Goal: Transaction & Acquisition: Book appointment/travel/reservation

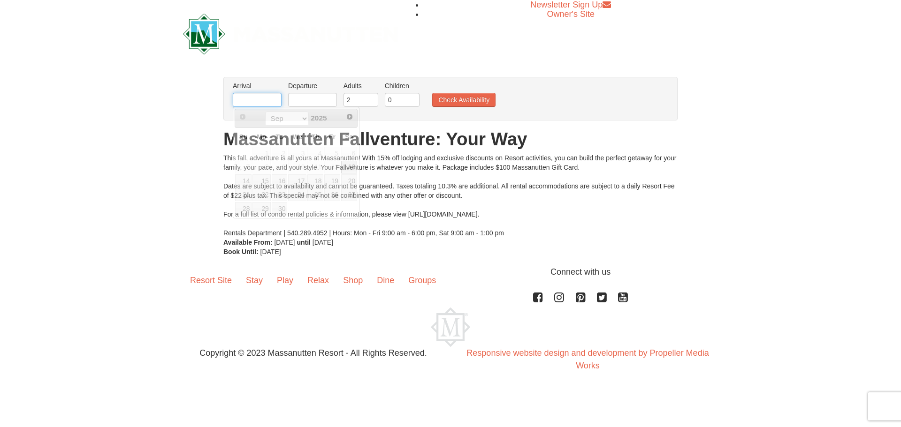
click at [248, 96] on input "text" at bounding box center [257, 100] width 49 height 14
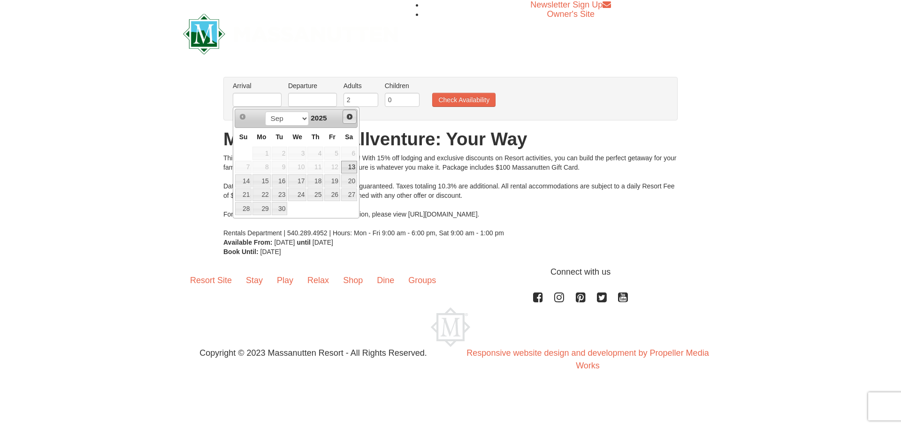
click at [350, 118] on span "Next" at bounding box center [350, 117] width 8 height 8
click at [353, 181] on link "18" at bounding box center [349, 181] width 16 height 13
type input "[DATE]"
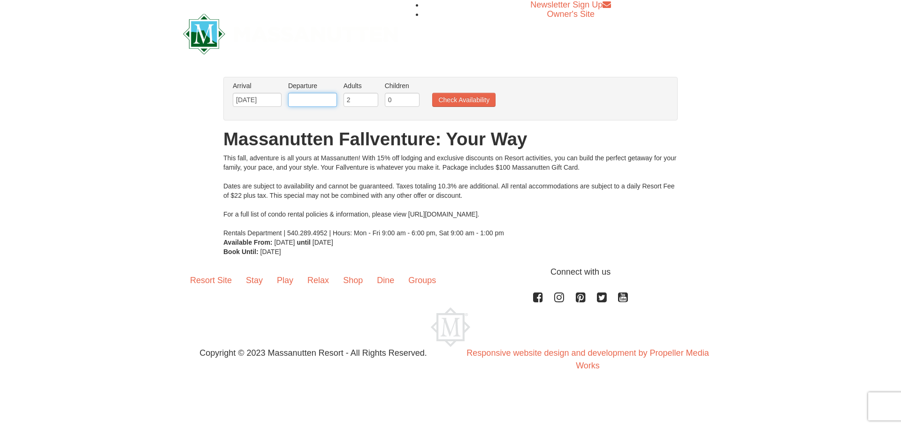
click at [317, 101] on input "text" at bounding box center [312, 100] width 49 height 14
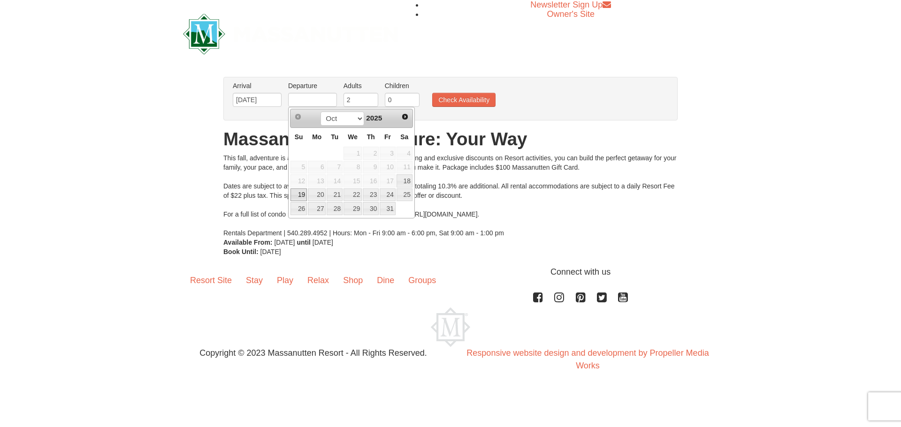
click at [301, 196] on link "19" at bounding box center [298, 195] width 16 height 13
type input "[DATE]"
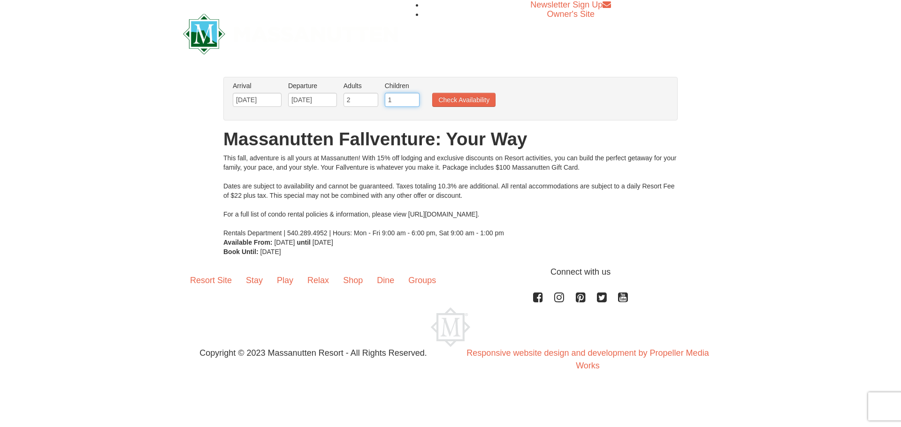
click at [413, 97] on input "1" at bounding box center [402, 100] width 35 height 14
type input "2"
click at [413, 97] on input "2" at bounding box center [402, 100] width 35 height 14
click at [460, 101] on button "Check Availability" at bounding box center [463, 100] width 63 height 14
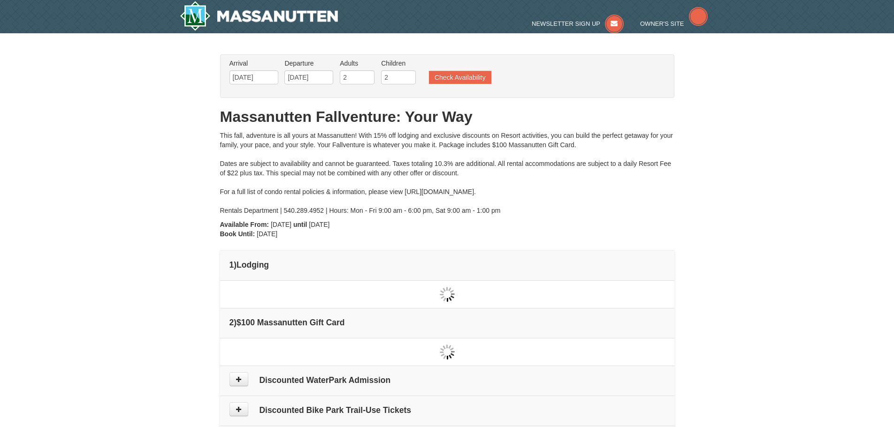
type input "[DATE]"
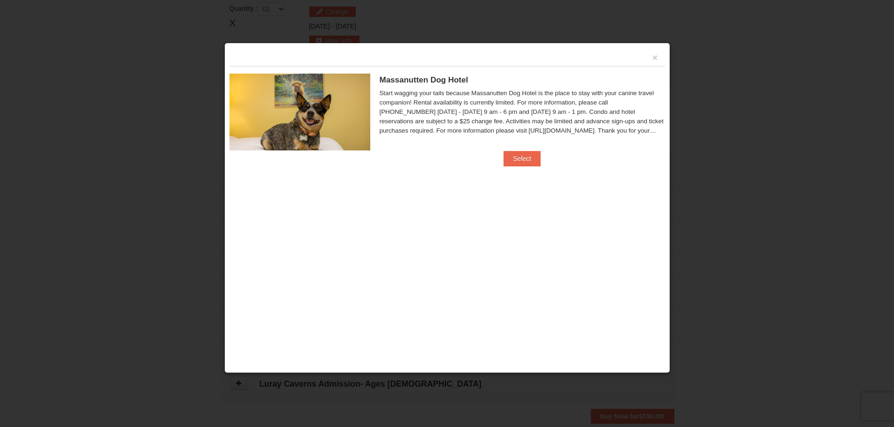
scroll to position [287, 0]
click at [517, 155] on button "Select" at bounding box center [521, 158] width 37 height 15
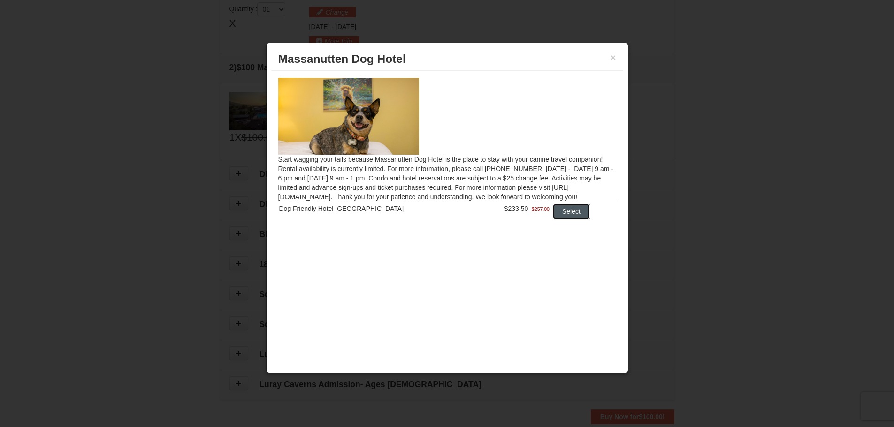
click at [561, 211] on button "Select" at bounding box center [571, 211] width 37 height 15
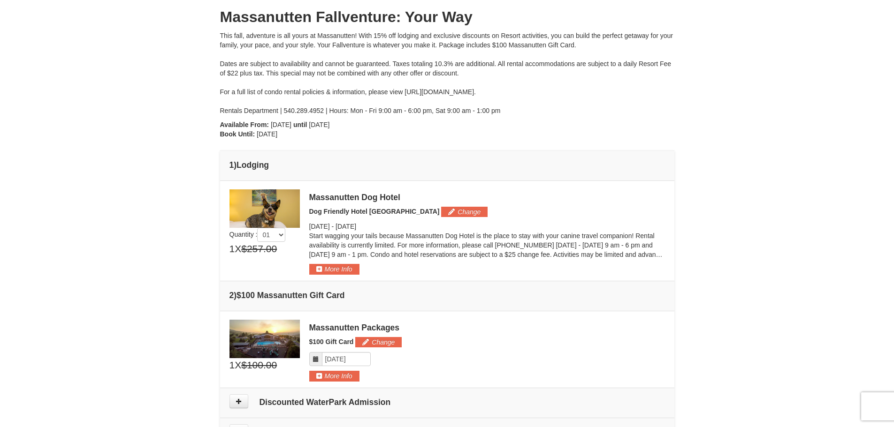
scroll to position [99, 0]
click at [330, 268] on button "More Info" at bounding box center [334, 270] width 50 height 10
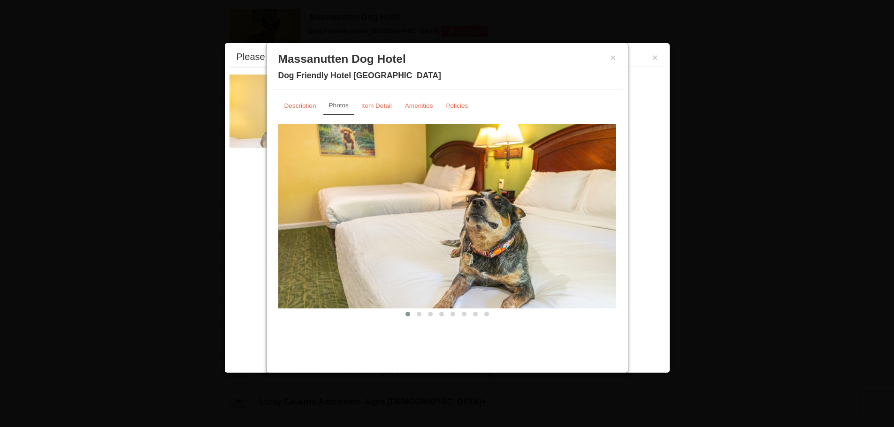
scroll to position [289, 0]
click at [594, 214] on img at bounding box center [447, 216] width 338 height 185
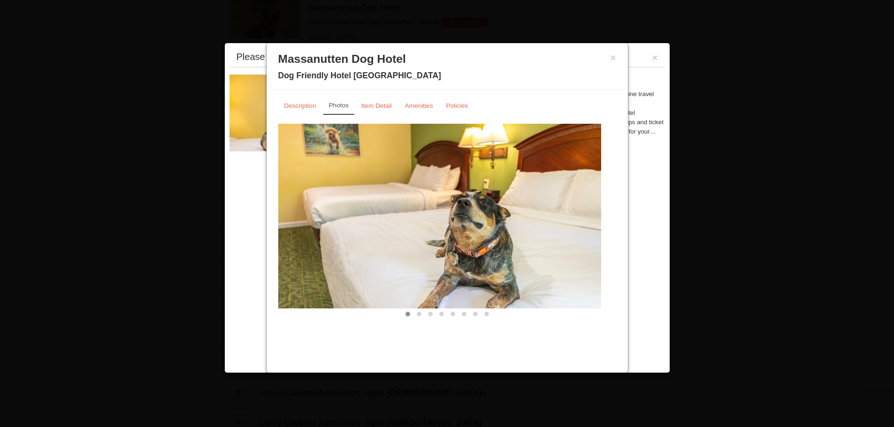
drag, startPoint x: 575, startPoint y: 215, endPoint x: 441, endPoint y: 216, distance: 134.7
click at [445, 217] on img at bounding box center [432, 216] width 338 height 185
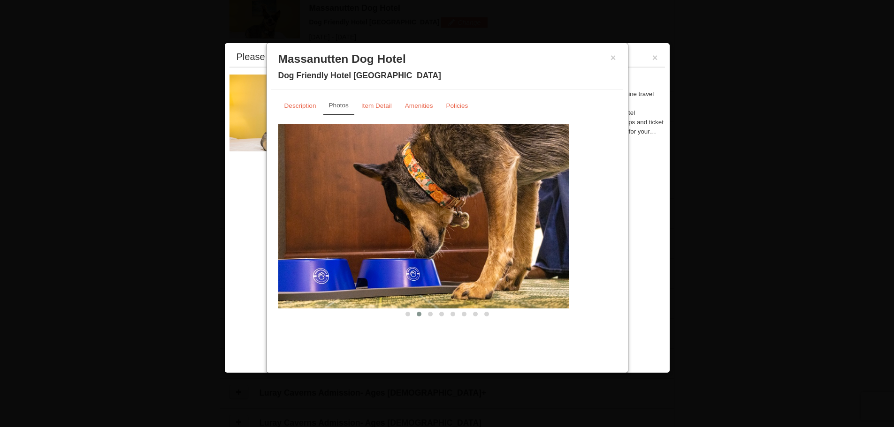
drag, startPoint x: 545, startPoint y: 222, endPoint x: 461, endPoint y: 235, distance: 85.0
click at [461, 235] on img at bounding box center [400, 216] width 338 height 185
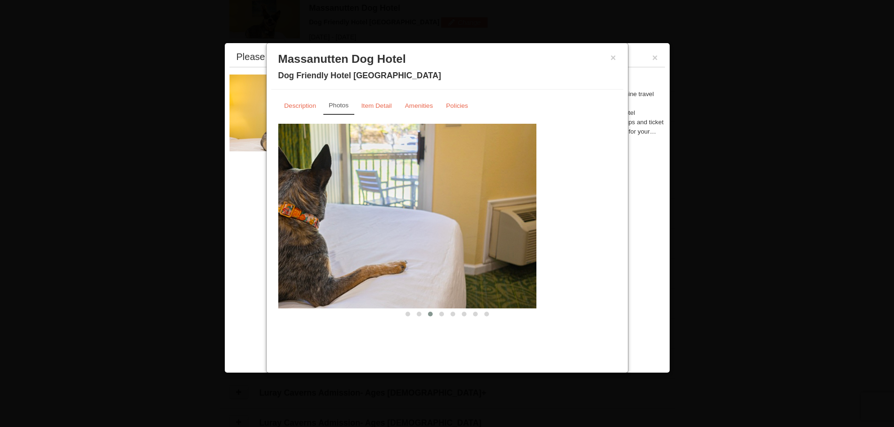
drag, startPoint x: 530, startPoint y: 231, endPoint x: 428, endPoint y: 235, distance: 101.9
click at [442, 239] on img at bounding box center [367, 216] width 338 height 185
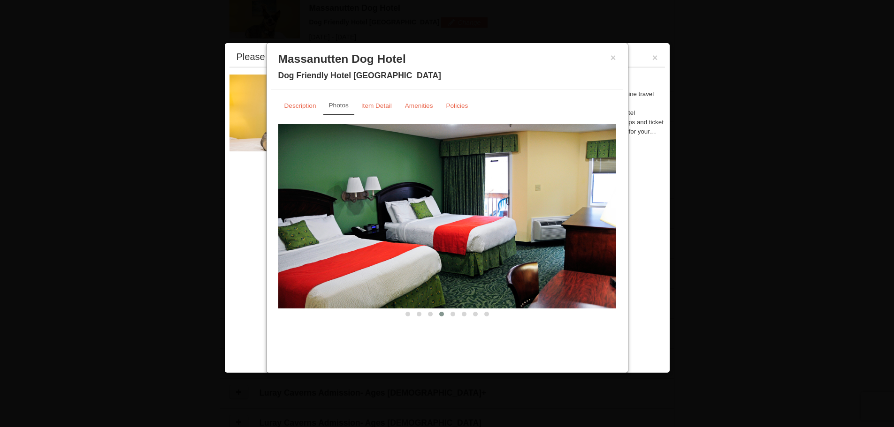
drag, startPoint x: 580, startPoint y: 228, endPoint x: 440, endPoint y: 231, distance: 140.8
click at [442, 231] on img at bounding box center [447, 216] width 338 height 185
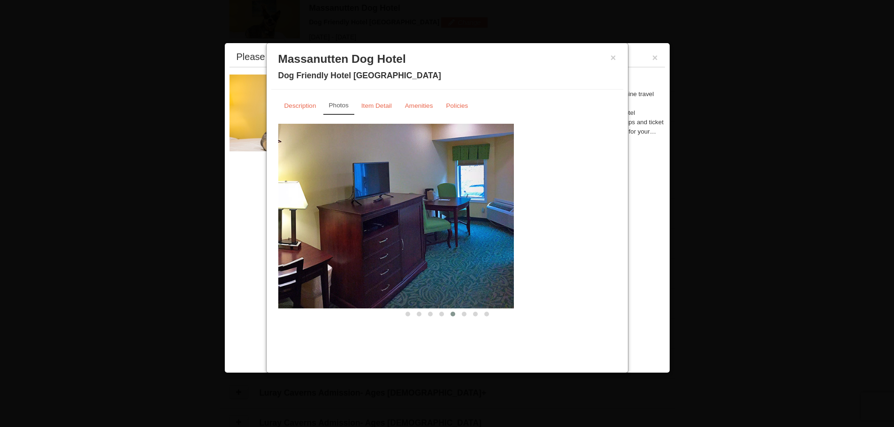
drag, startPoint x: 582, startPoint y: 236, endPoint x: 413, endPoint y: 247, distance: 169.3
click at [414, 248] on img at bounding box center [345, 216] width 338 height 185
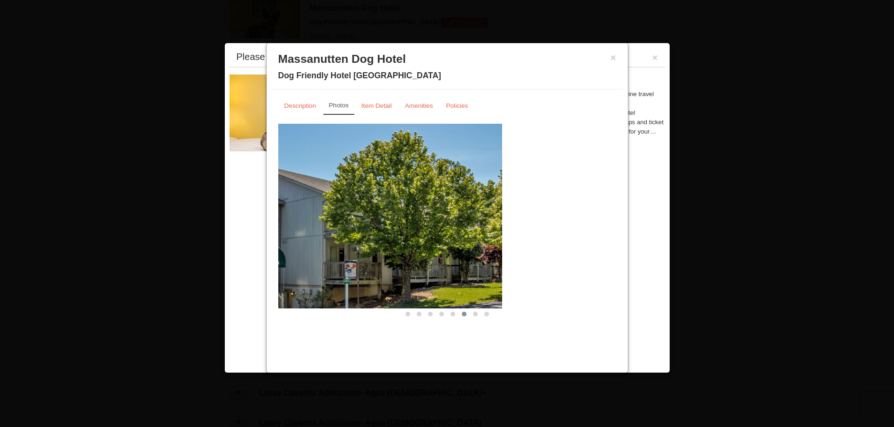
drag, startPoint x: 557, startPoint y: 244, endPoint x: 420, endPoint y: 243, distance: 136.5
click at [430, 245] on img at bounding box center [333, 216] width 338 height 185
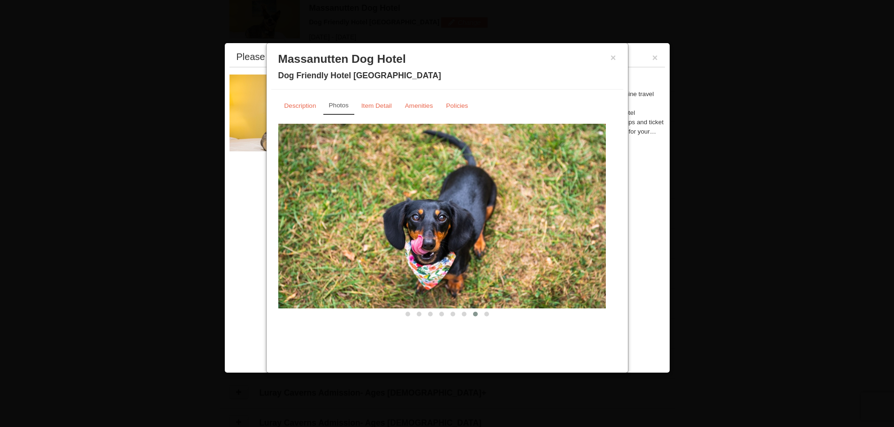
drag, startPoint x: 576, startPoint y: 249, endPoint x: 422, endPoint y: 247, distance: 153.4
click at [424, 248] on img at bounding box center [437, 216] width 338 height 185
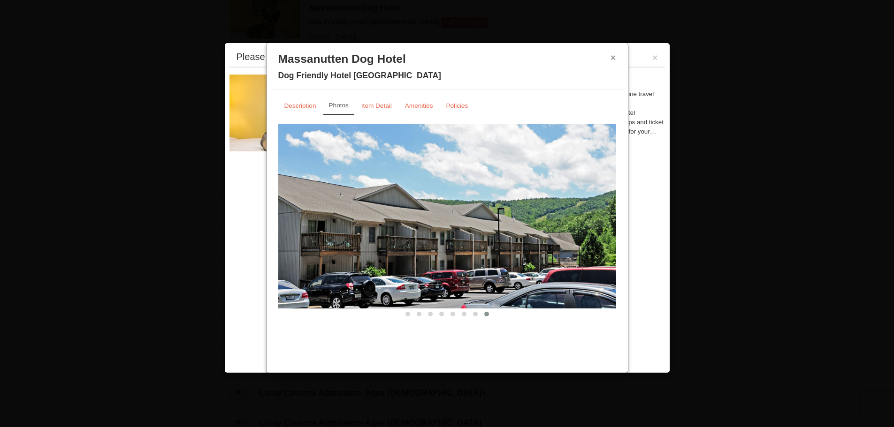
click at [612, 58] on button "×" at bounding box center [613, 57] width 6 height 9
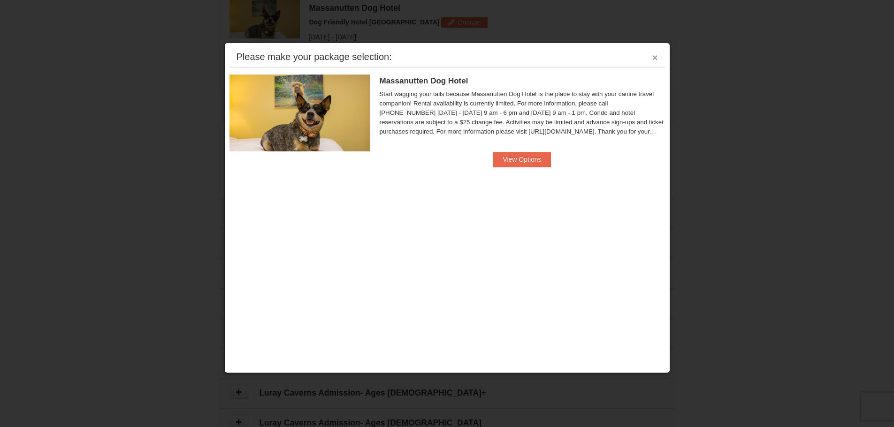
click at [656, 57] on button "×" at bounding box center [655, 57] width 6 height 9
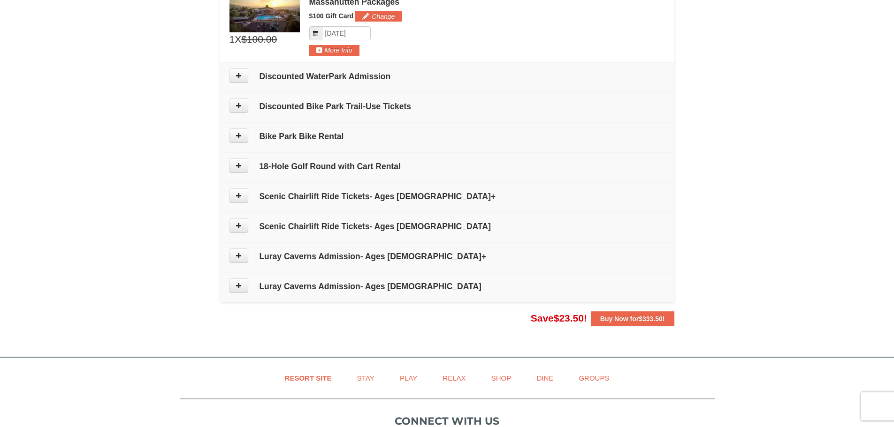
scroll to position [430, 0]
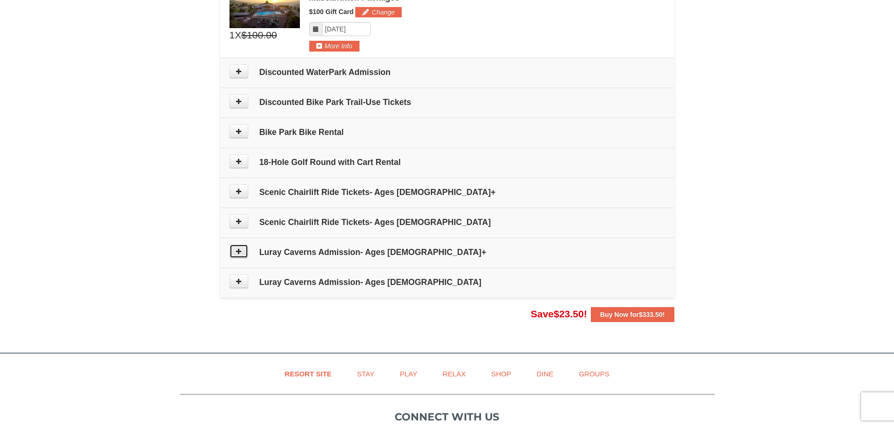
click at [240, 250] on icon at bounding box center [239, 251] width 7 height 7
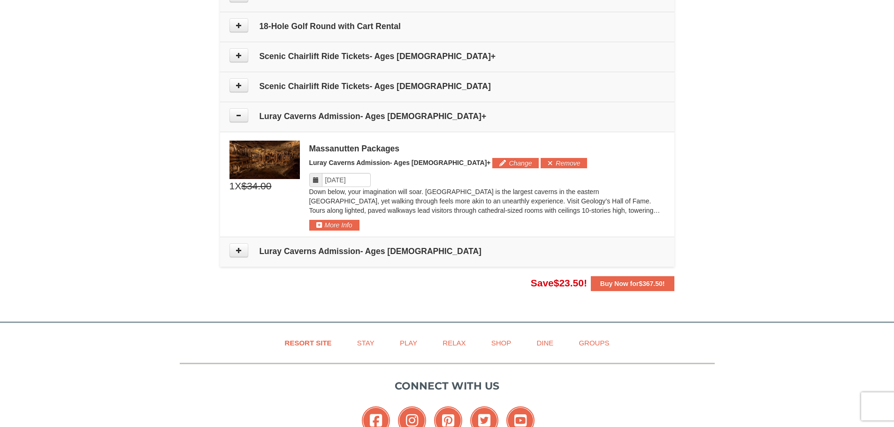
scroll to position [527, 0]
